Goal: Find specific page/section: Find specific page/section

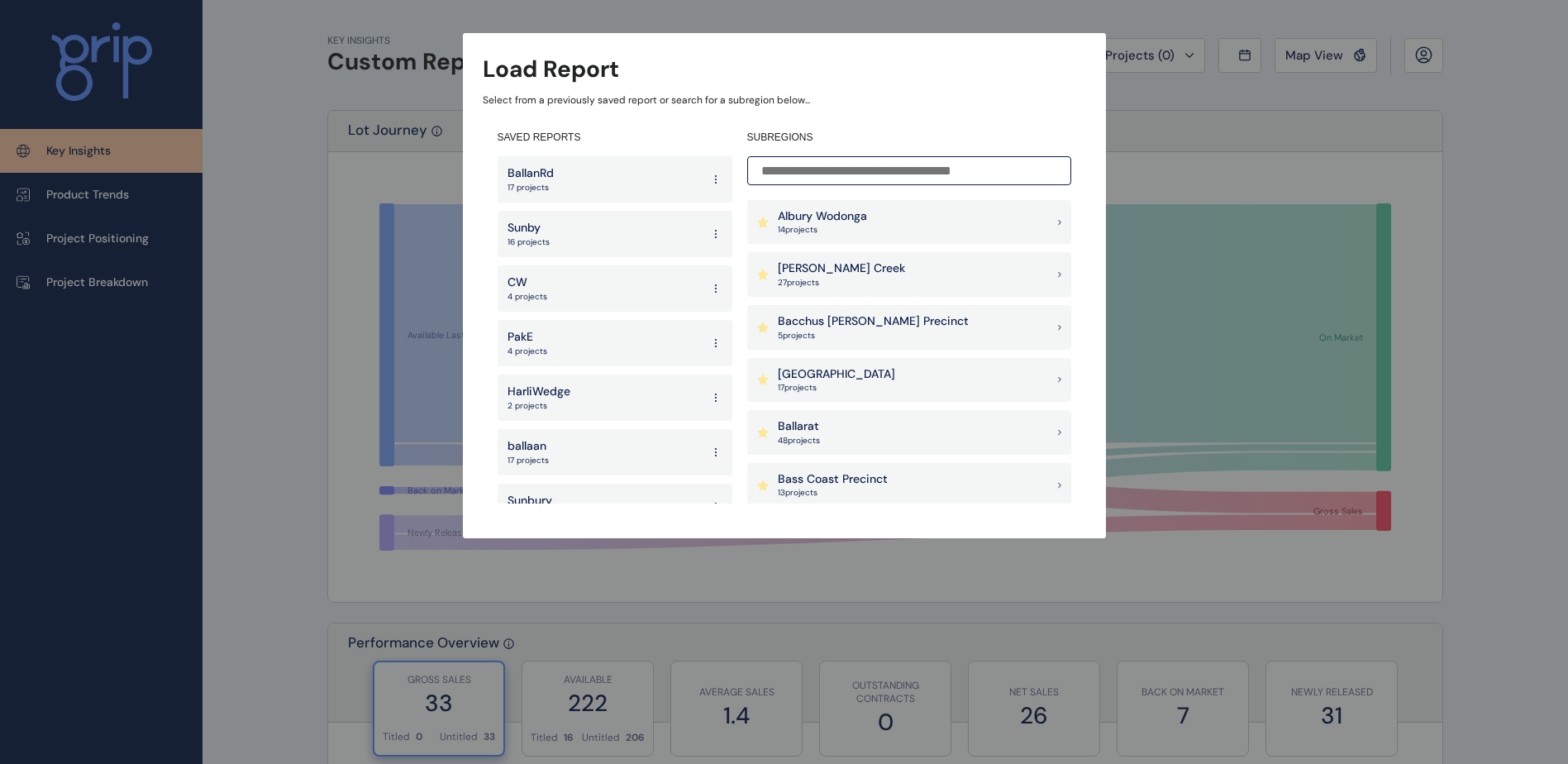
click at [616, 173] on div "BallanRd 17 projects" at bounding box center [616, 179] width 235 height 47
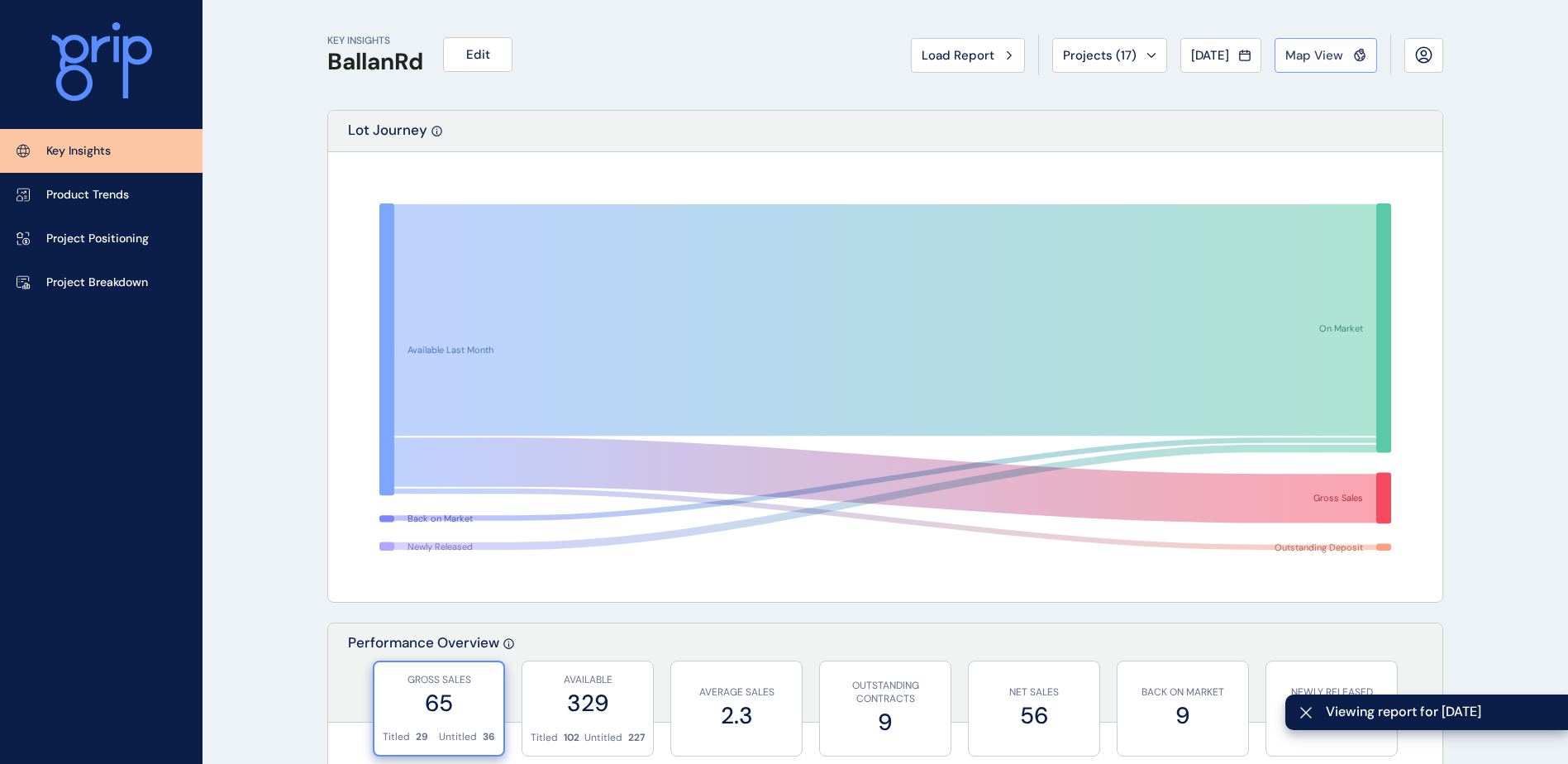
click at [1313, 62] on span "Map View" at bounding box center [1314, 56] width 58 height 17
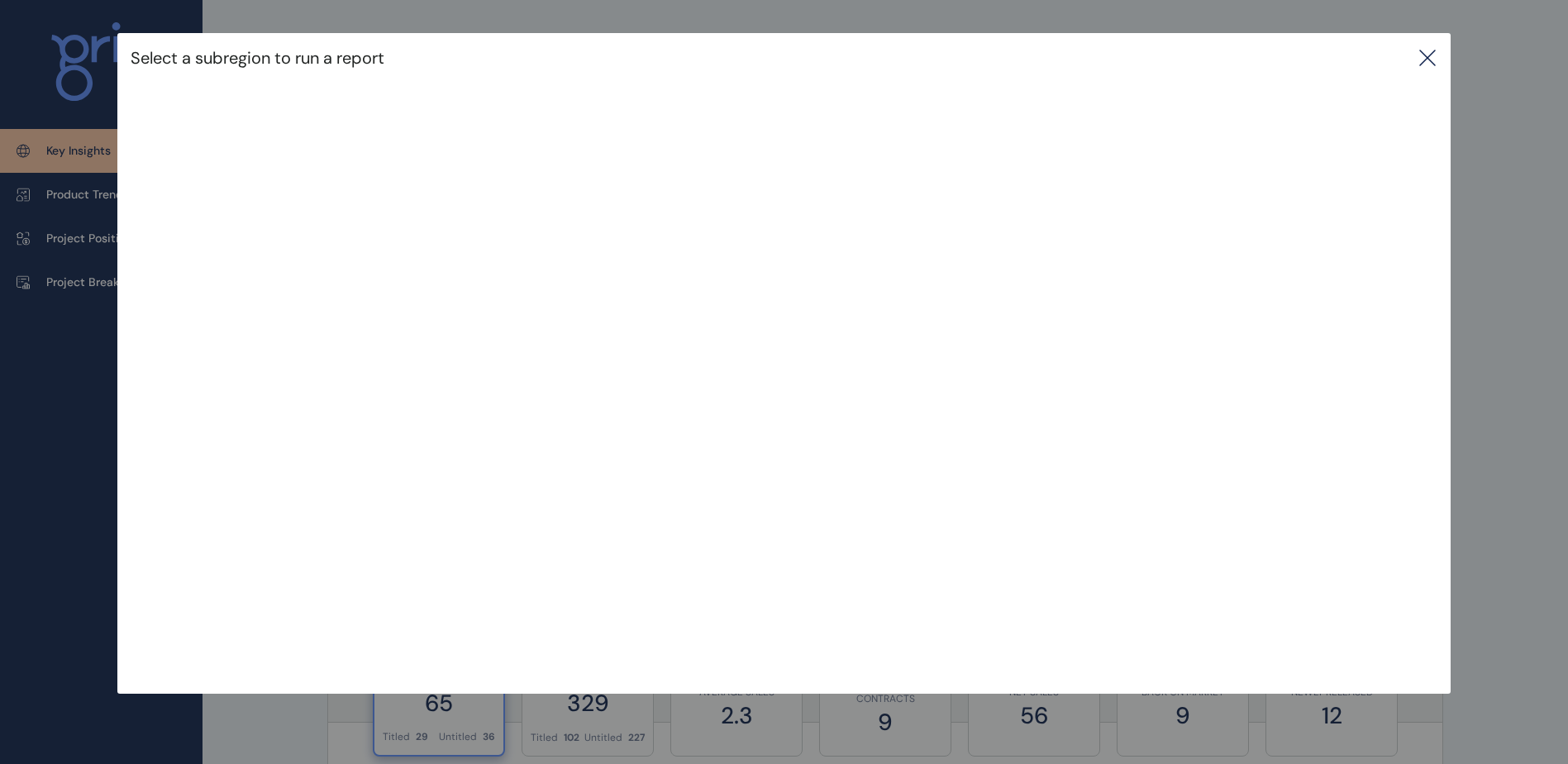
click at [1438, 53] on icon at bounding box center [1428, 58] width 20 height 20
